Goal: Information Seeking & Learning: Find specific fact

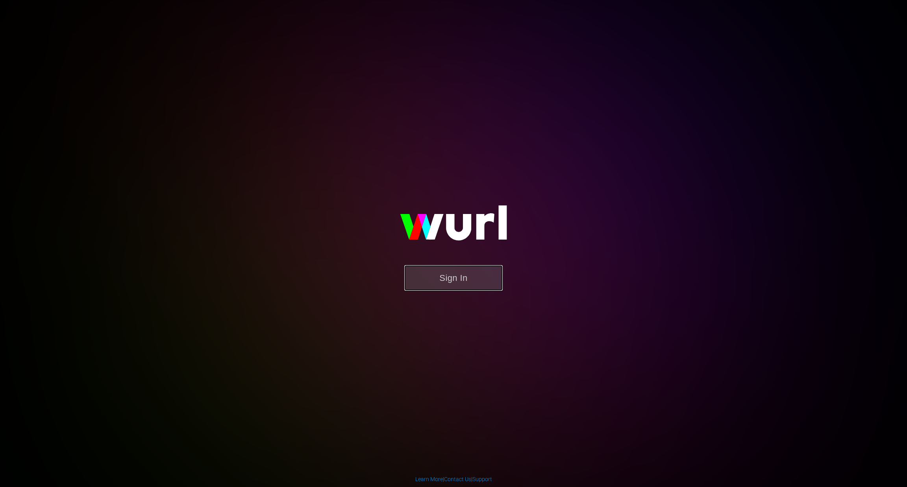
click at [457, 280] on button "Sign In" at bounding box center [453, 278] width 98 height 26
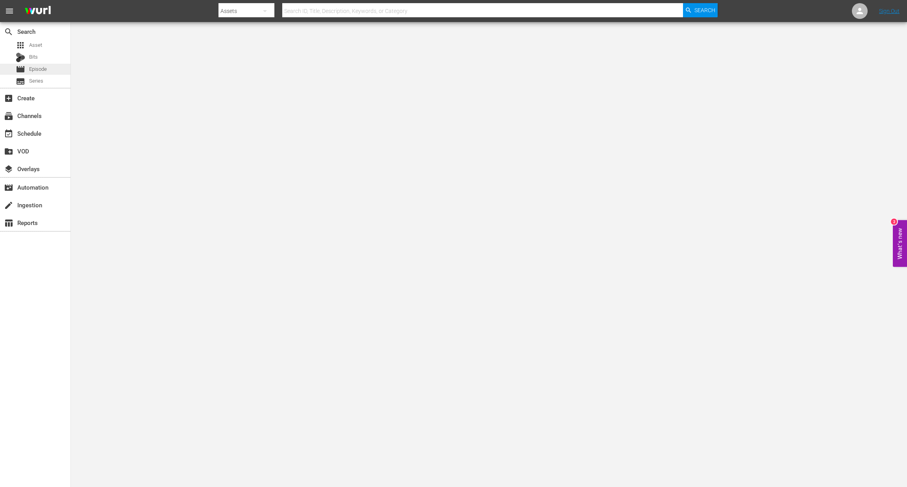
click at [50, 70] on div "movie Episode" at bounding box center [35, 69] width 70 height 11
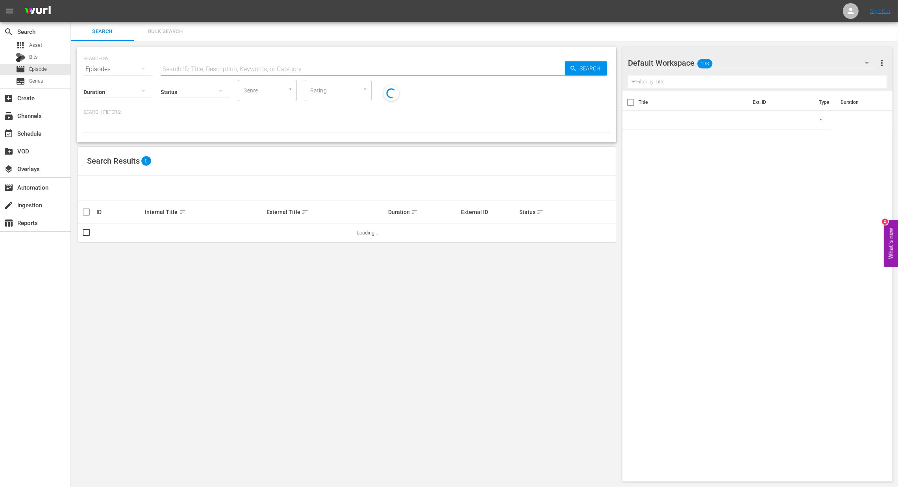
click at [216, 65] on input "text" at bounding box center [363, 69] width 404 height 19
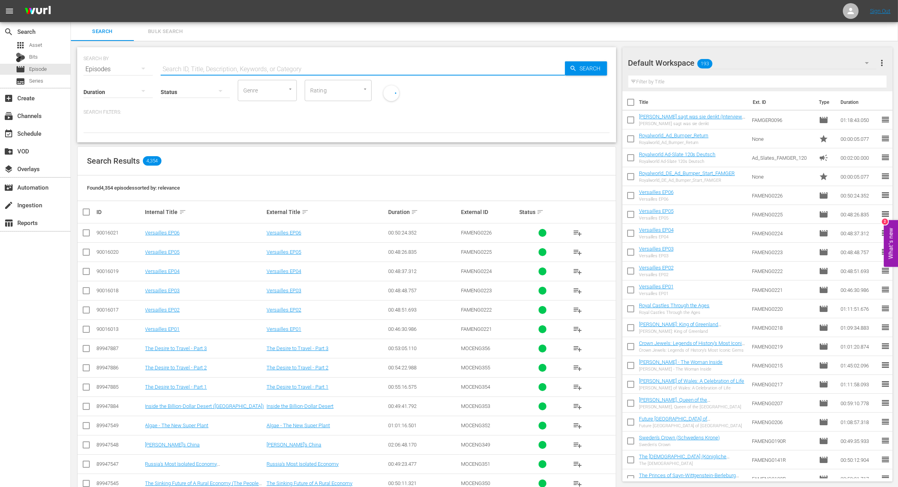
paste input "[PERSON_NAME] sagt, was sie denkt (Interview mit Fürstin [PERSON_NAME] und Taxi…"
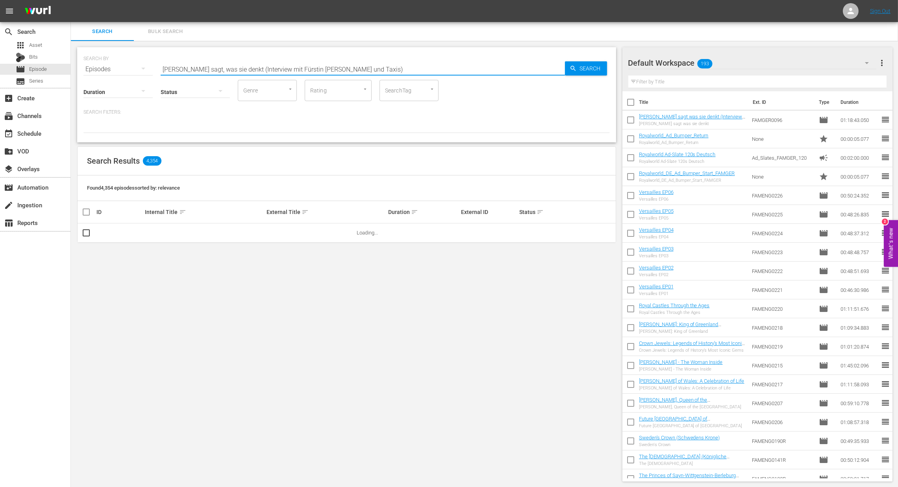
type input "[PERSON_NAME] sagt, was sie denkt (Interview mit Fürstin [PERSON_NAME] und Taxi…"
